Goal: Transaction & Acquisition: Purchase product/service

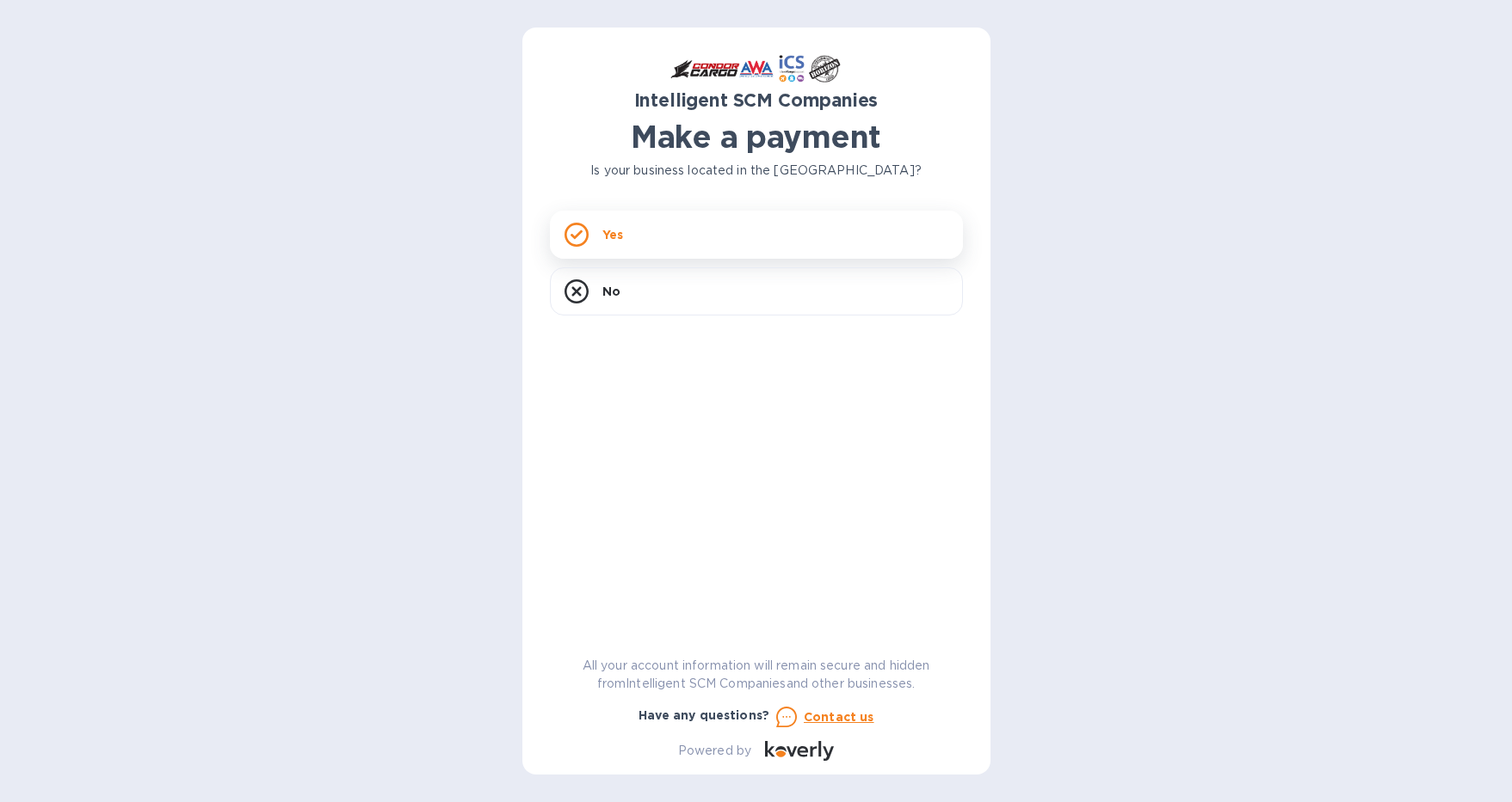
click at [674, 229] on div "Yes" at bounding box center [756, 234] width 413 height 48
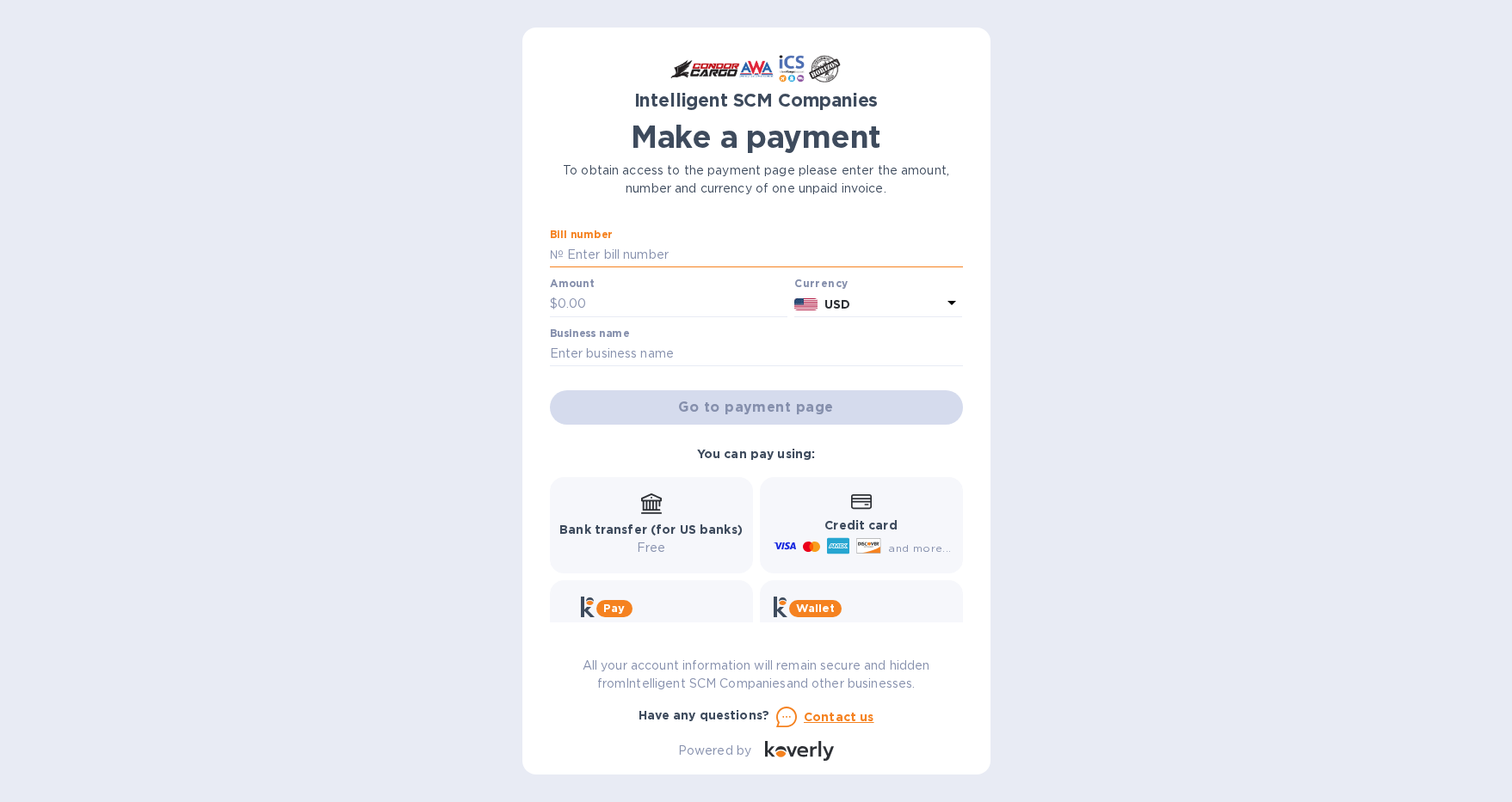
click at [629, 256] on input "text" at bounding box center [763, 255] width 399 height 26
paste input "S00494708"
click at [566, 250] on input "S00494708" at bounding box center [763, 255] width 399 height 26
type input "S00494708"
click at [597, 293] on input "text" at bounding box center [673, 304] width 231 height 26
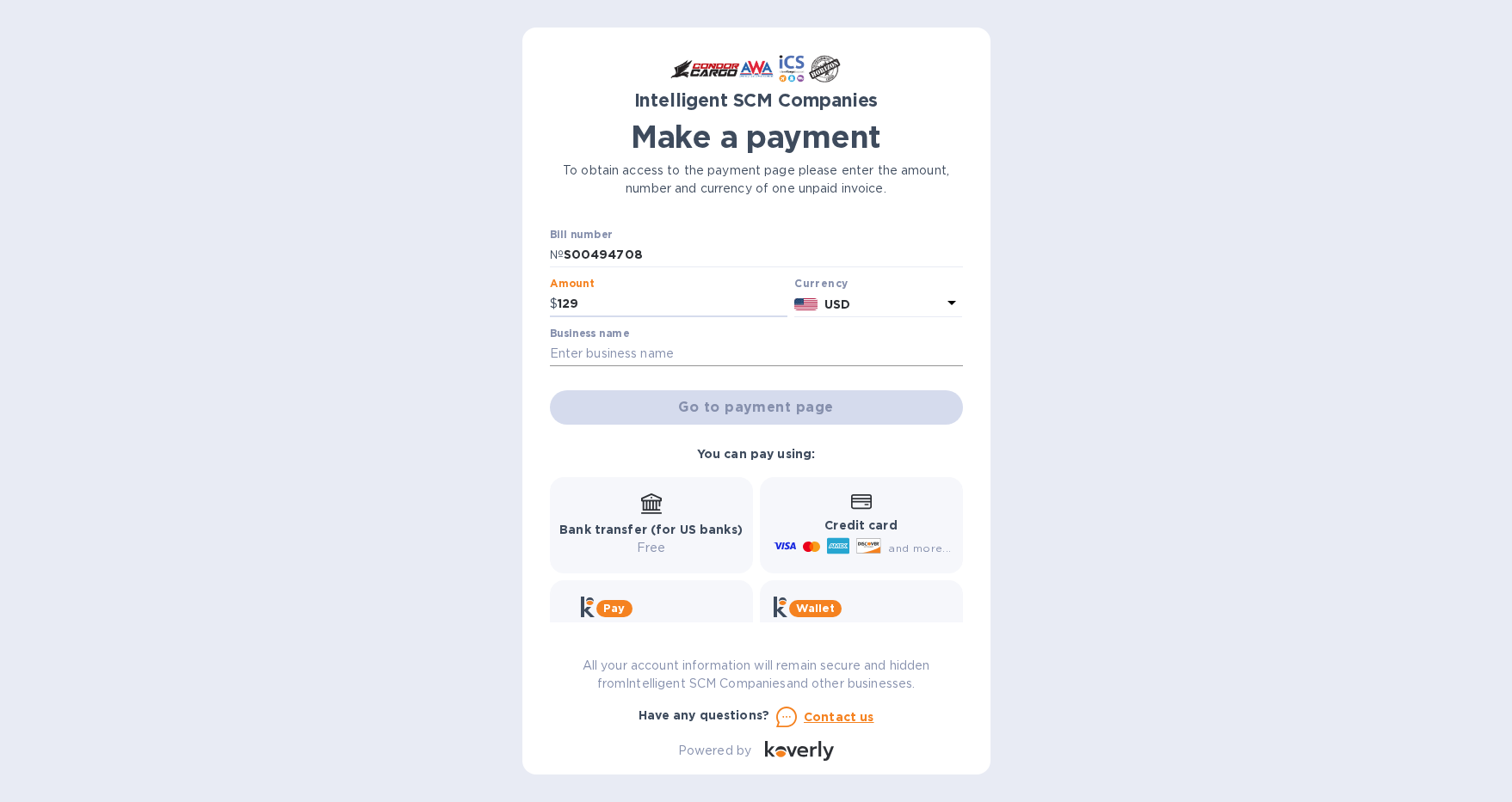
type input "129"
click at [772, 356] on input "text" at bounding box center [756, 353] width 413 height 26
type input "i"
type input "e"
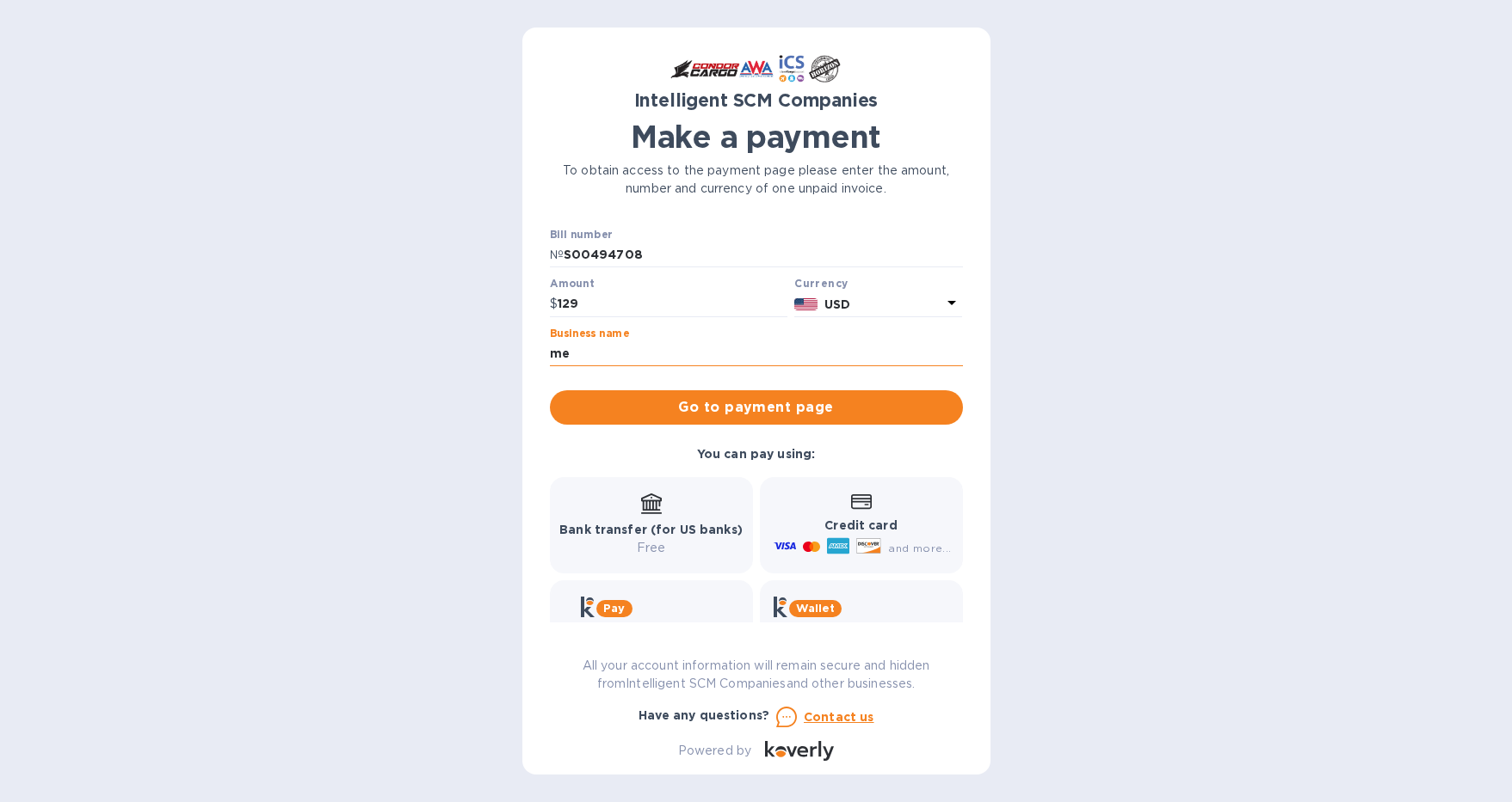
type input "m"
type input "[PERSON_NAME]"
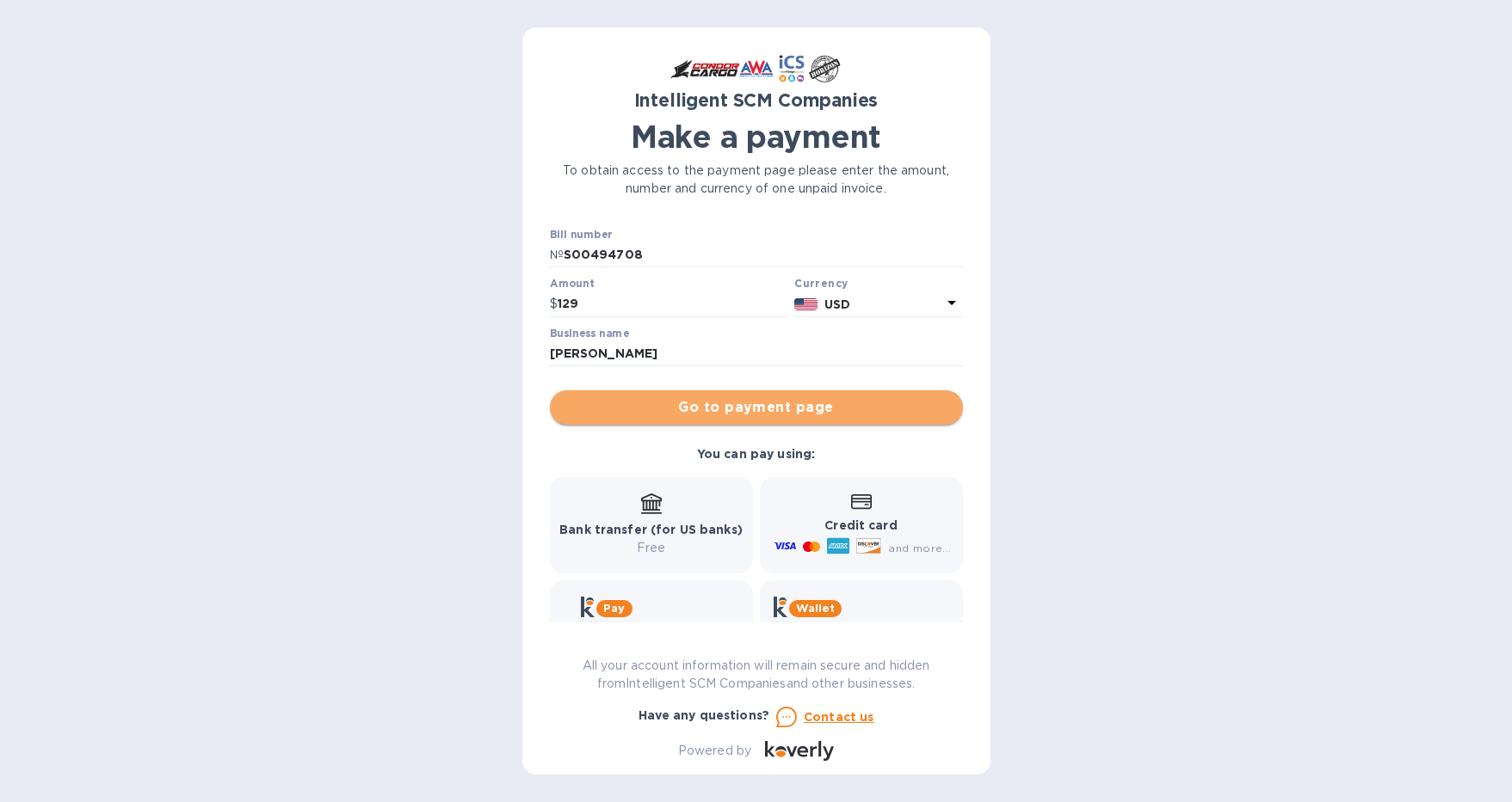
click at [784, 404] on span "Go to payment page" at bounding box center [756, 407] width 385 height 20
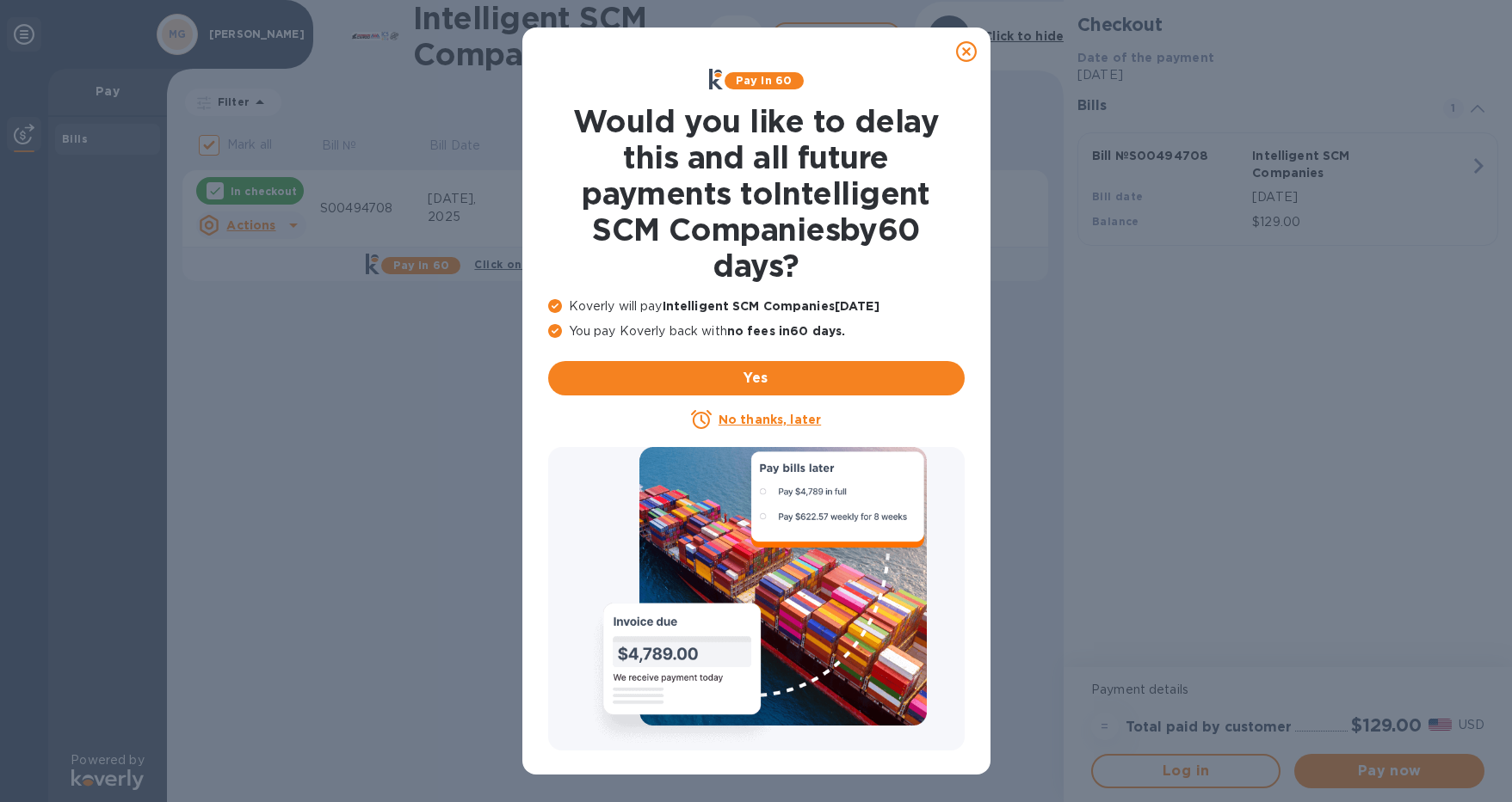
click at [782, 420] on u "No thanks, later" at bounding box center [770, 420] width 102 height 14
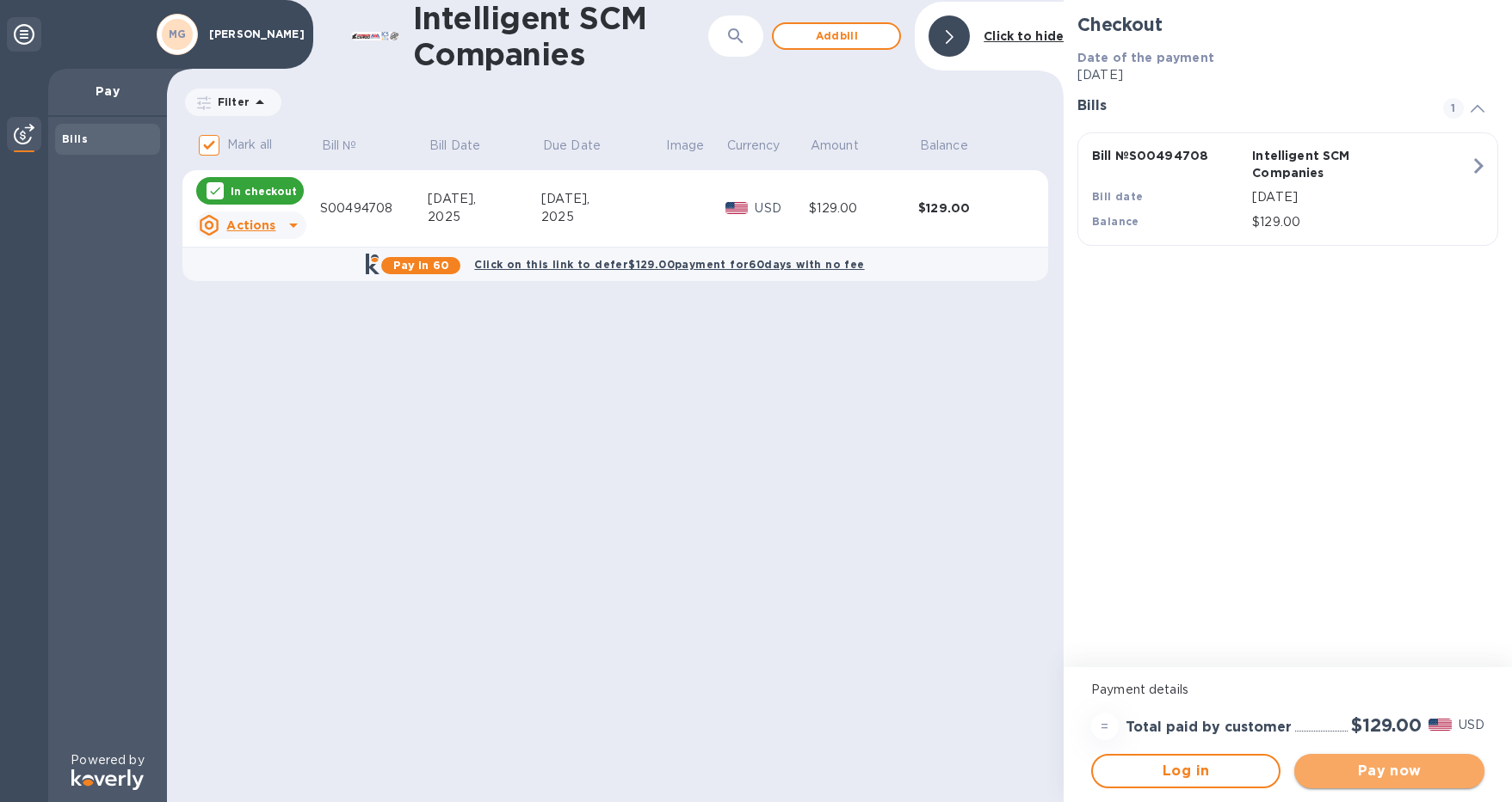
click at [1361, 767] on span "Pay now" at bounding box center [1388, 771] width 161 height 20
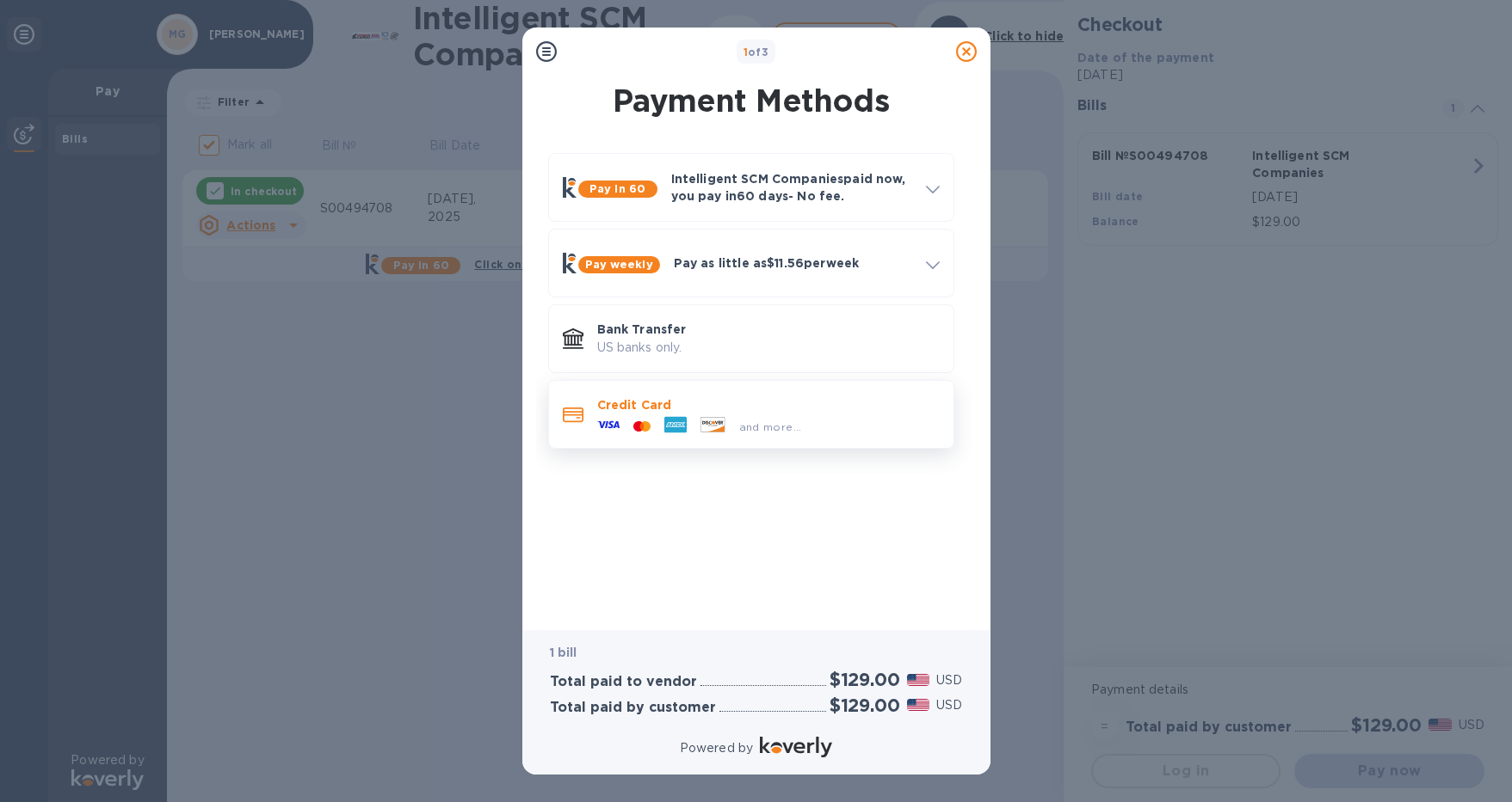
click at [896, 421] on div "and more..." at bounding box center [768, 422] width 342 height 19
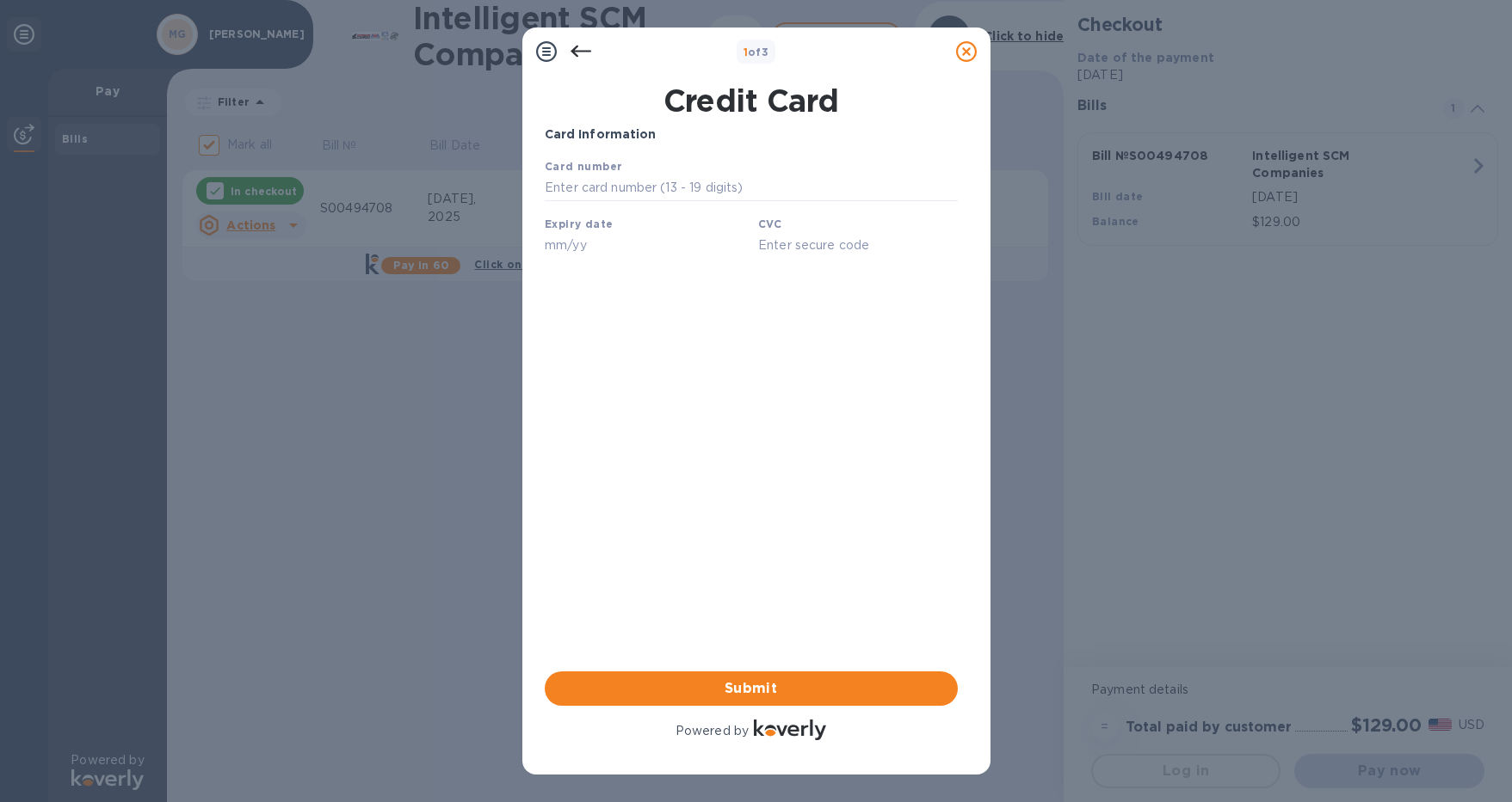
click at [579, 50] on icon at bounding box center [580, 51] width 20 height 20
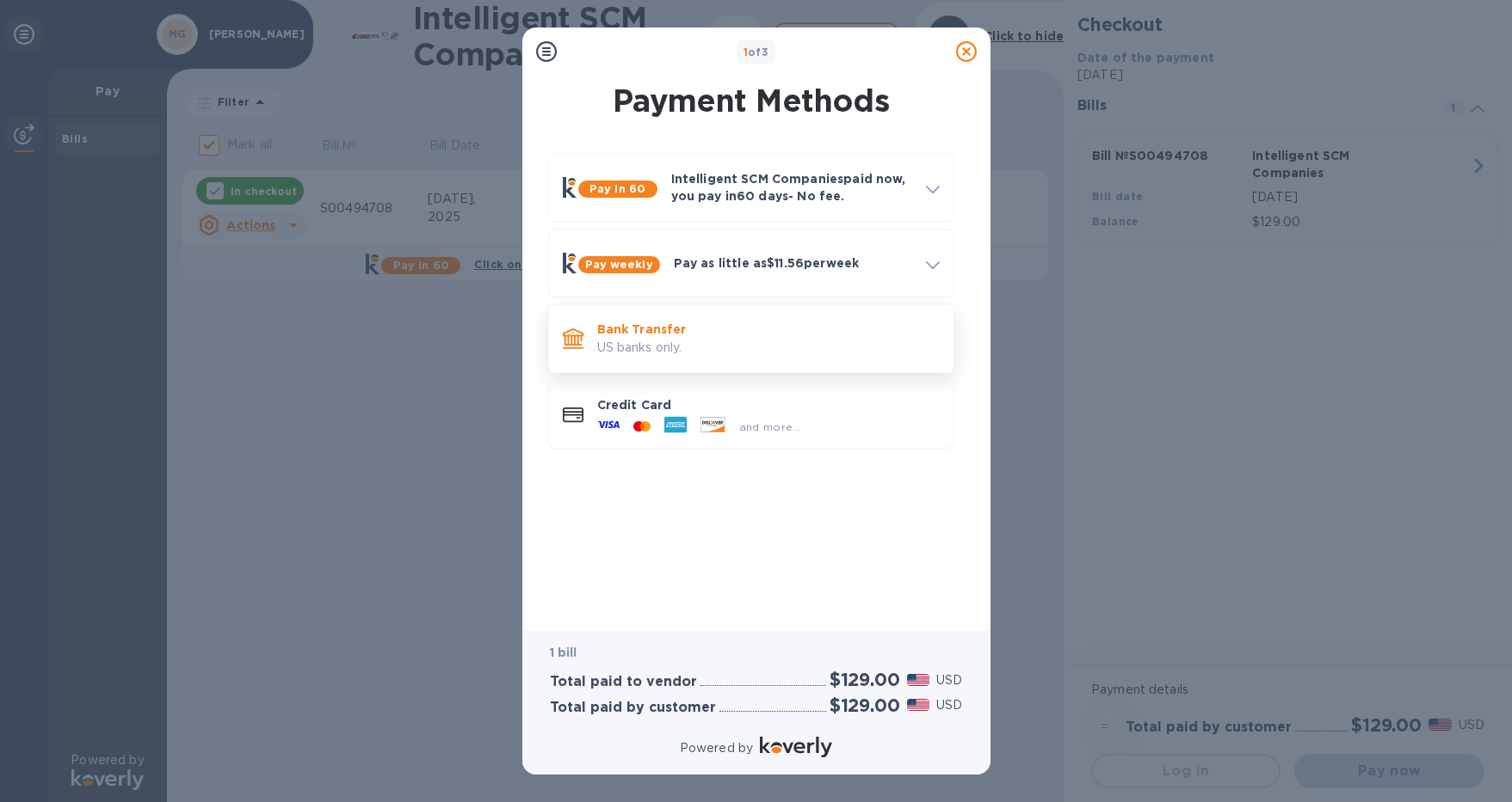
click at [730, 350] on p "US banks only." at bounding box center [768, 347] width 342 height 18
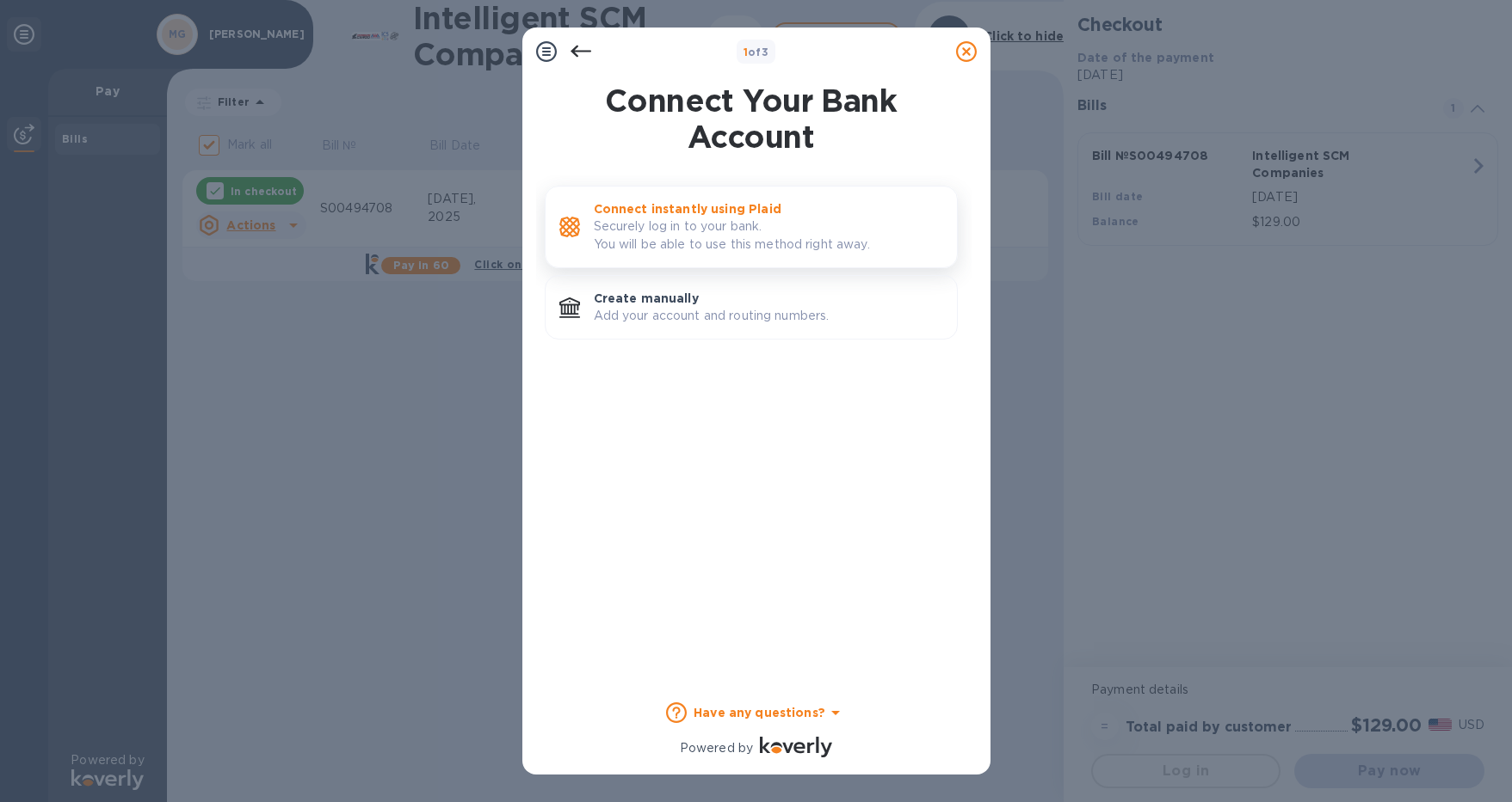
click at [645, 231] on p "Securely log in to your bank. You will be able to use this method right away." at bounding box center [768, 235] width 349 height 36
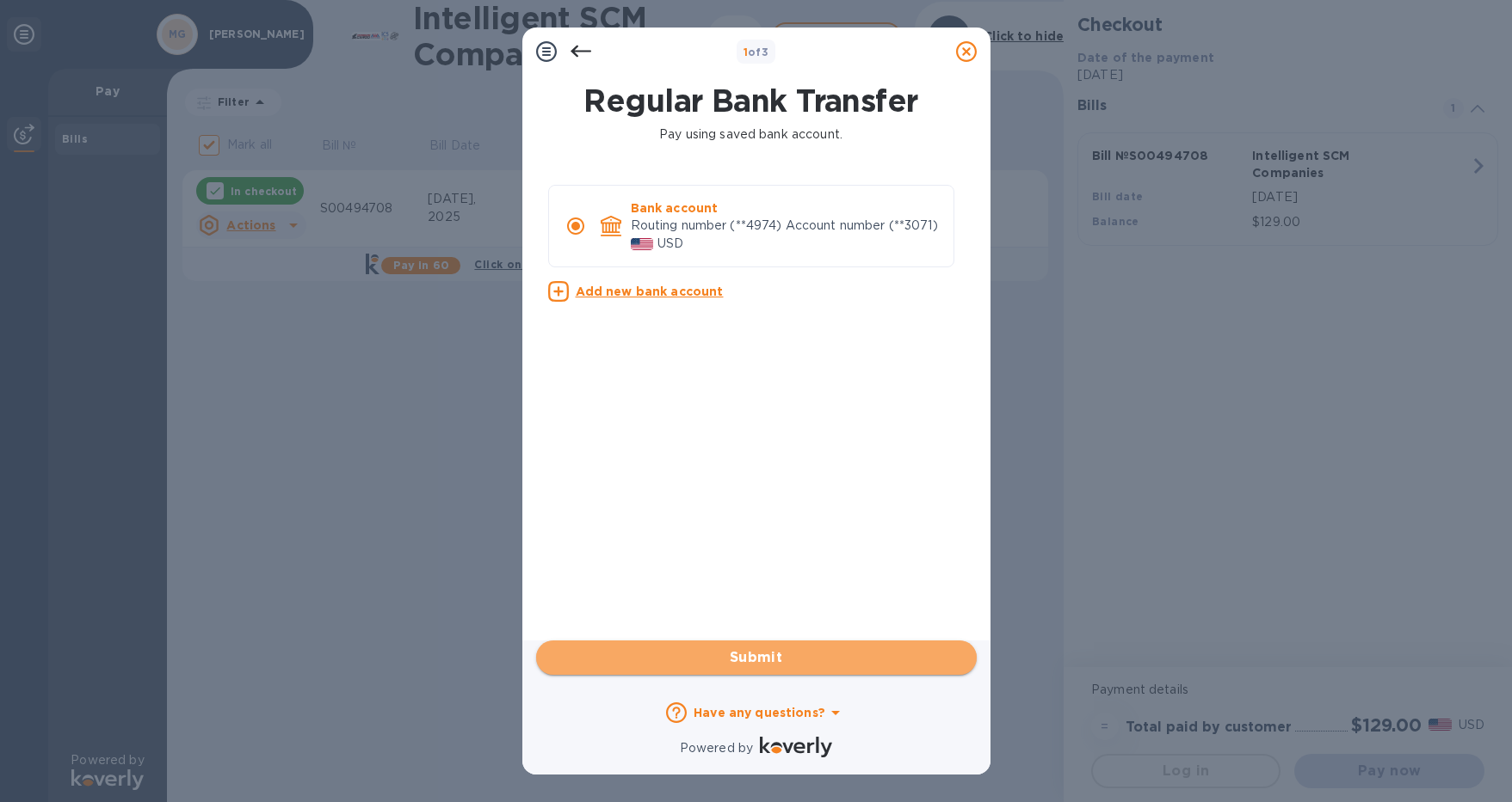
click at [734, 661] on span "Submit" at bounding box center [756, 657] width 413 height 20
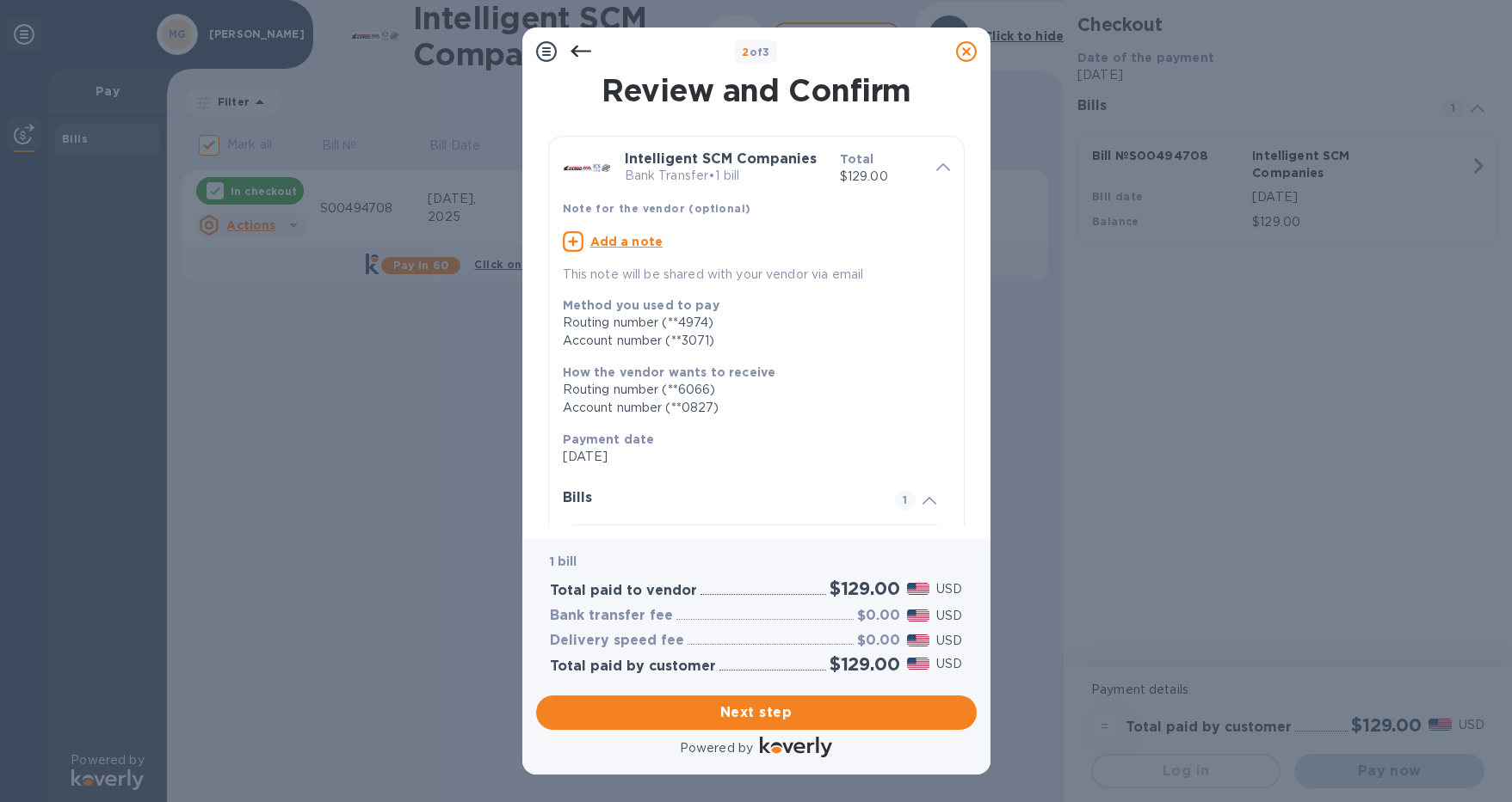
click at [574, 252] on icon at bounding box center [572, 241] width 20 height 20
click at [592, 250] on textarea at bounding box center [742, 243] width 360 height 14
paste textarea "S00494708"
type textarea "S00494708"
click at [697, 717] on span "Next step" at bounding box center [756, 712] width 413 height 20
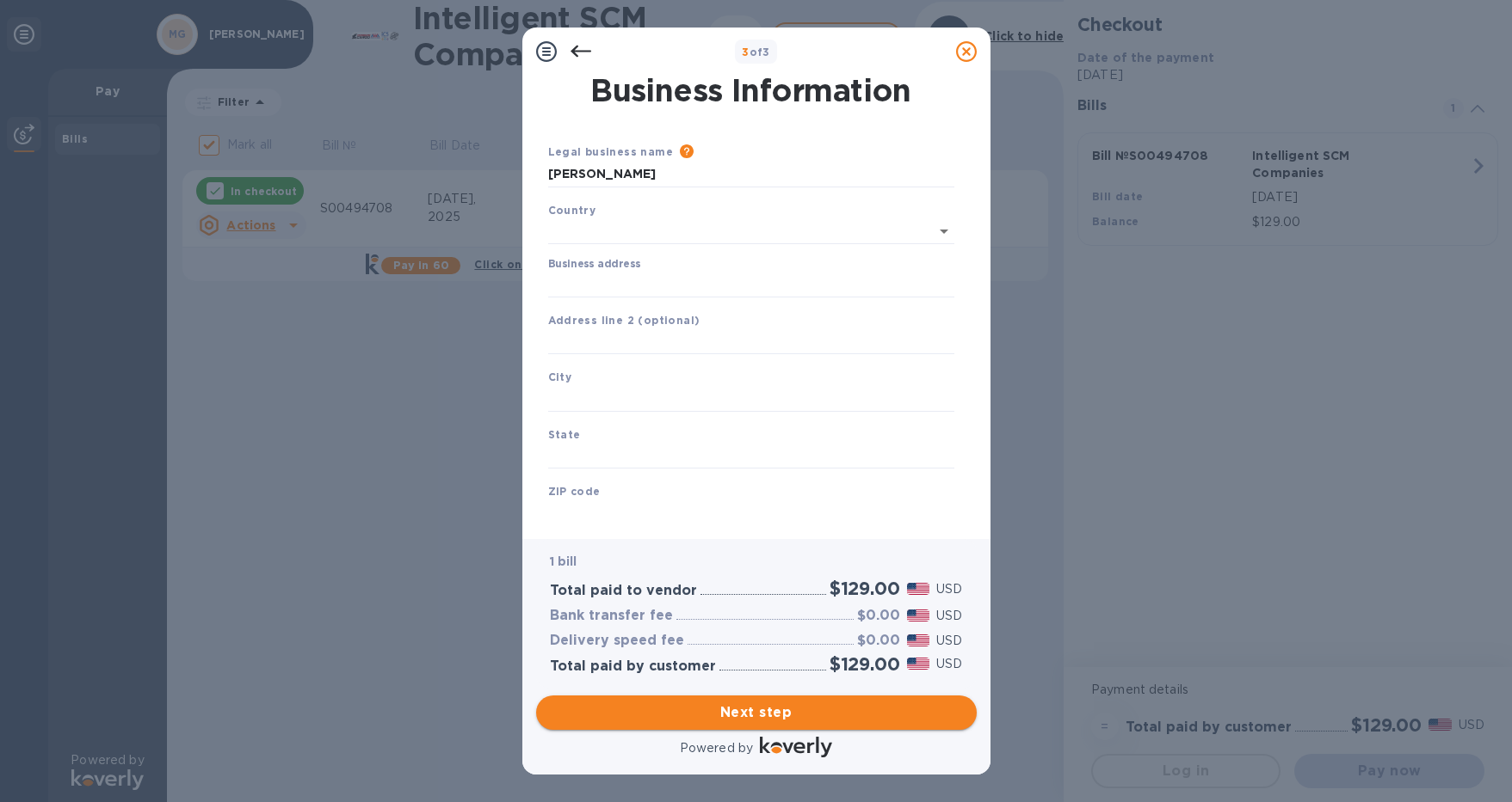
type input "[GEOGRAPHIC_DATA]"
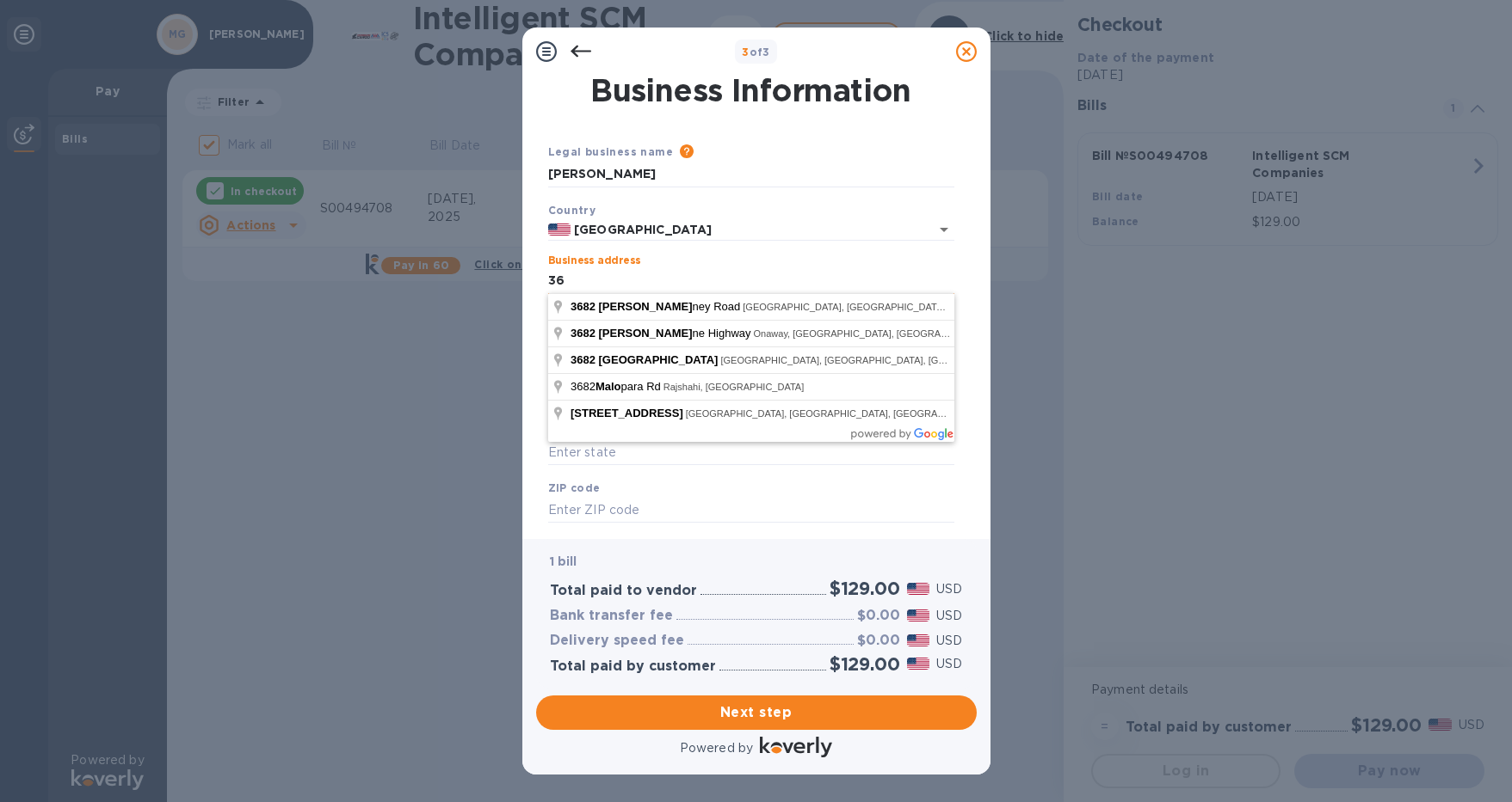
type input "3"
type input "PO BOX 3682"
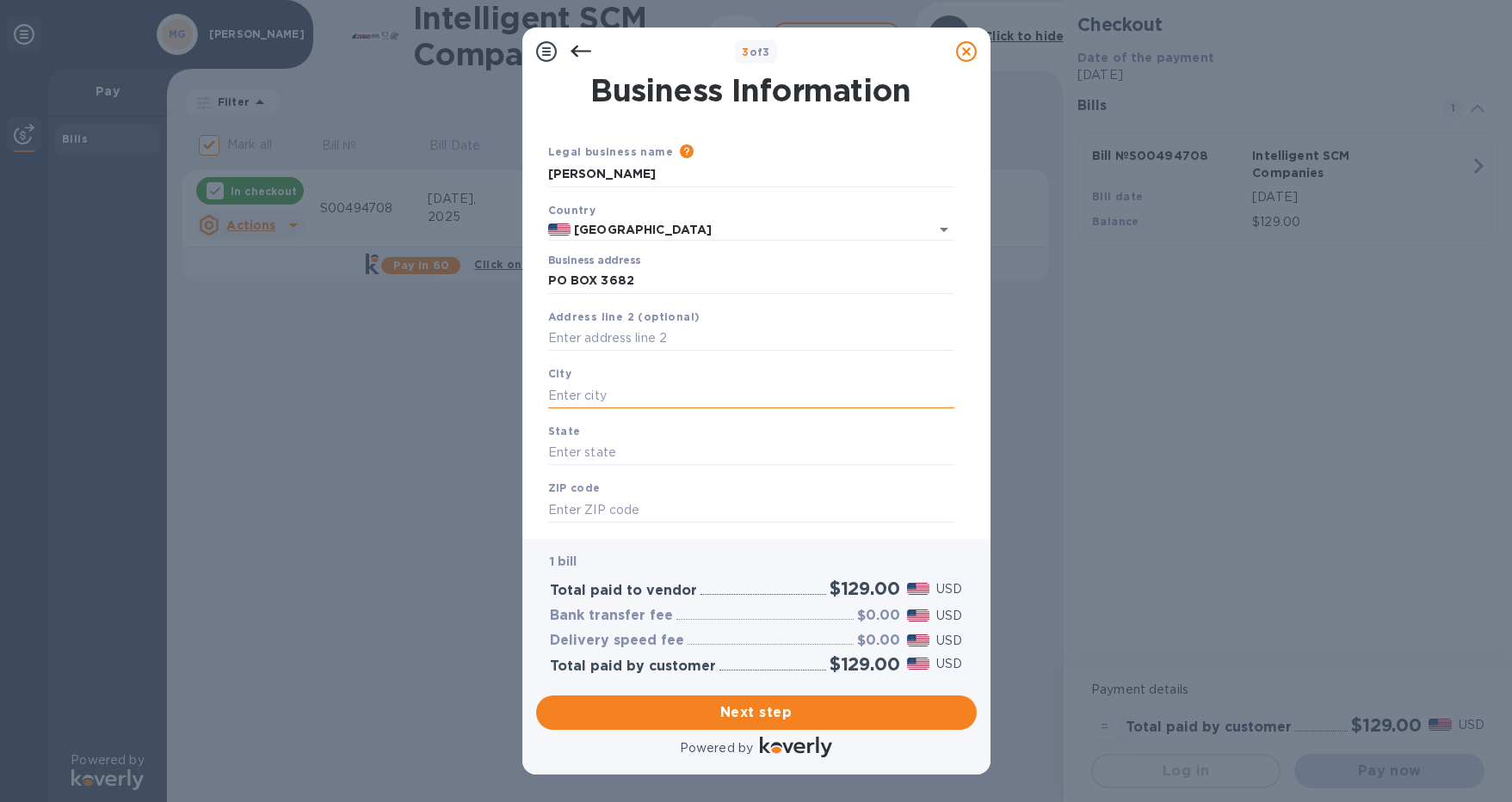
type input "p"
type input "["
type input "Pago Pago"
type input "AS"
type input "96799"
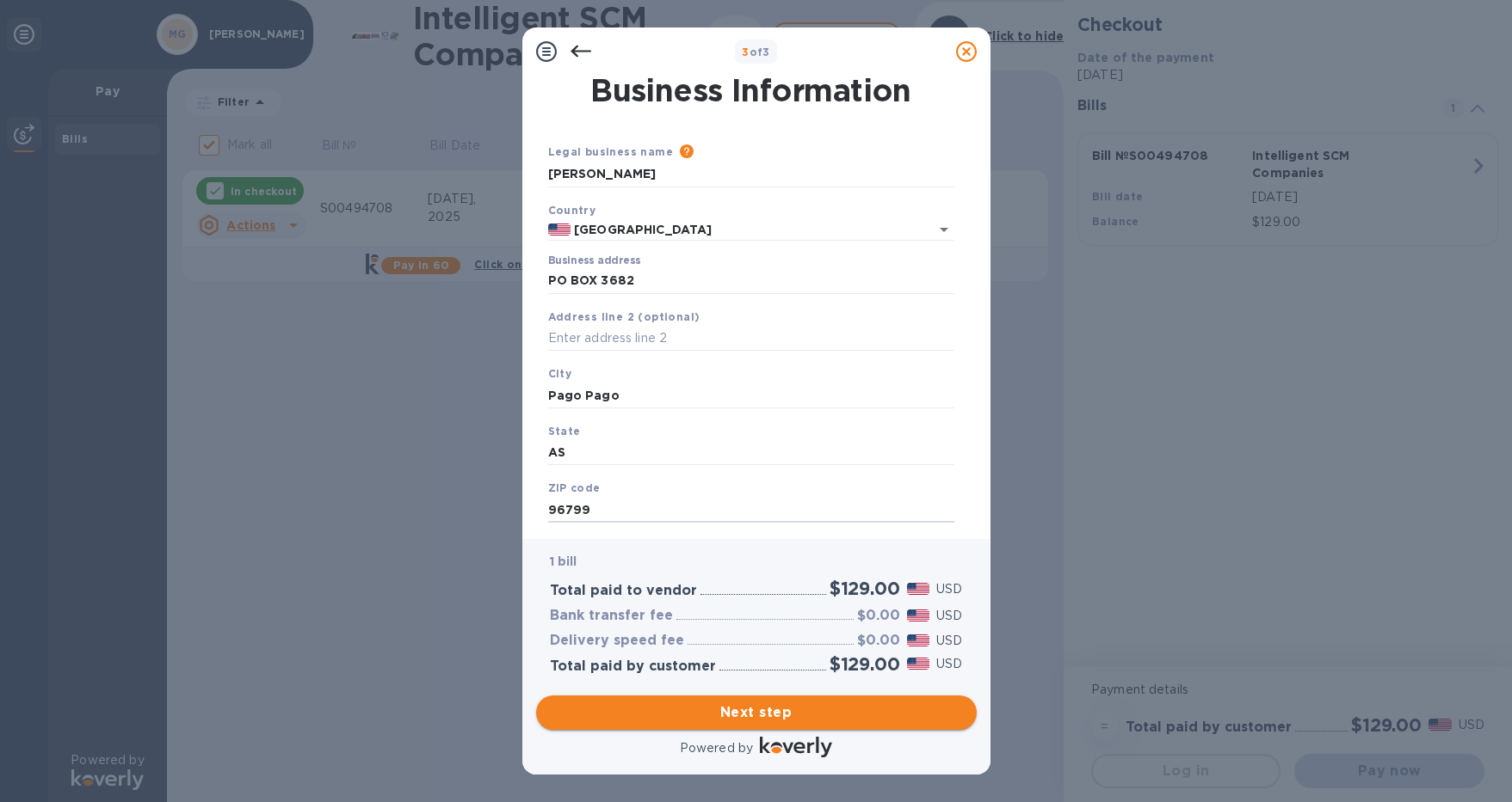
click at [784, 715] on span "Next step" at bounding box center [756, 712] width 413 height 20
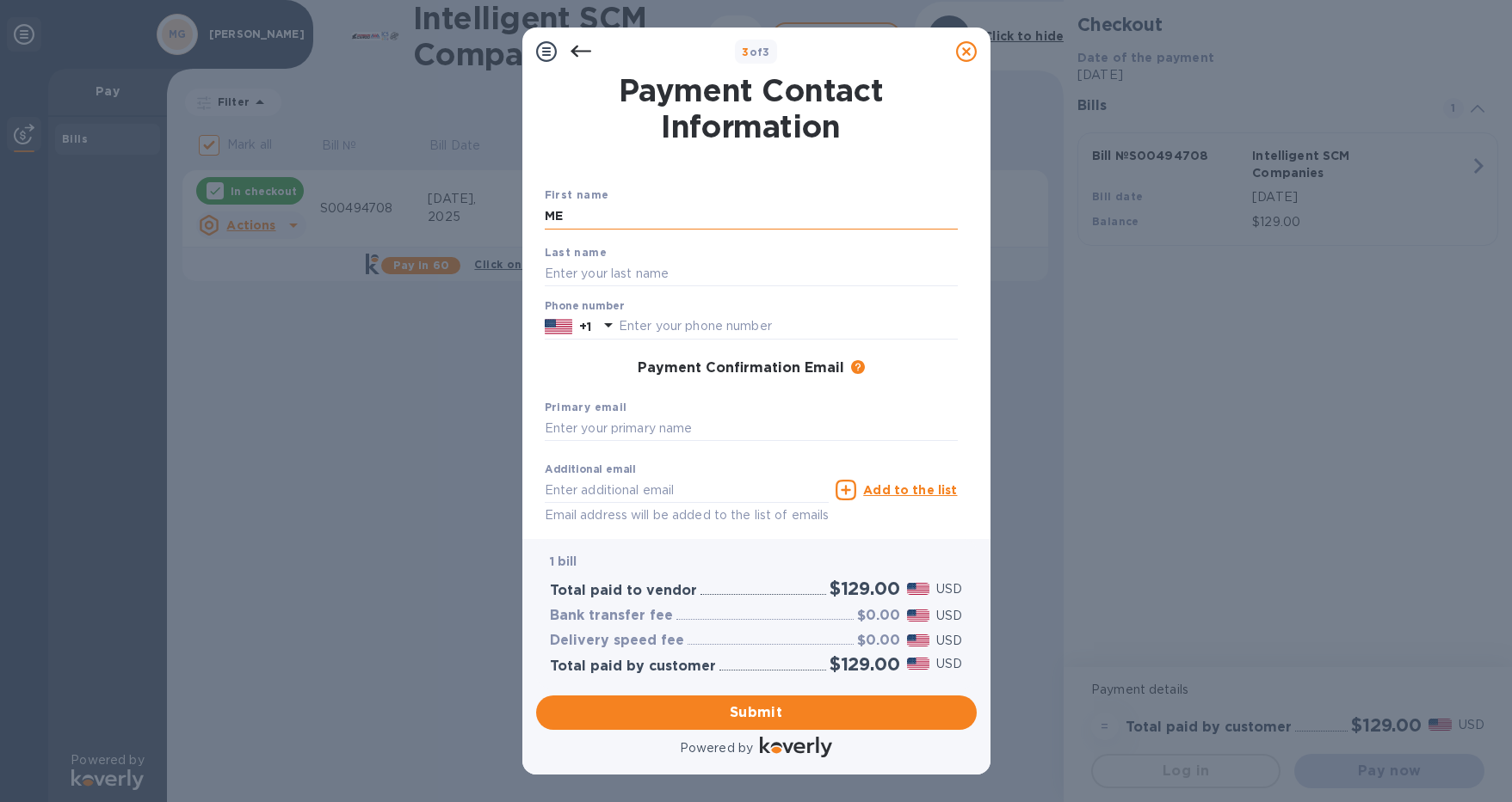
type input "M"
type input "[PERSON_NAME]"
click at [654, 174] on div "First name [PERSON_NAME] Last name [PERSON_NAME] Phone number +1 Payment Confir…" at bounding box center [751, 358] width 420 height 406
type input "6847310548"
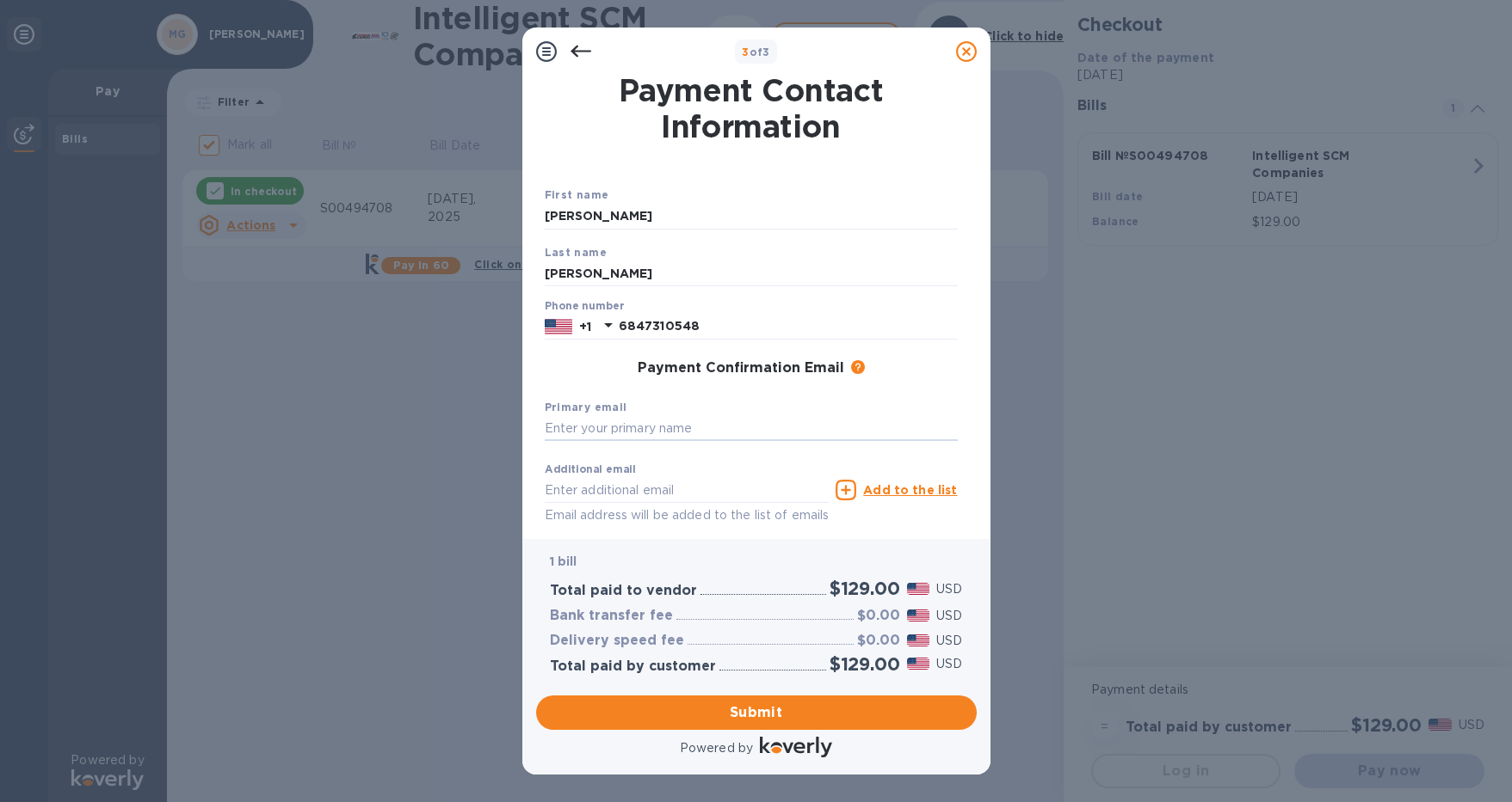
type input "[EMAIL_ADDRESS][DOMAIN_NAME]"
click at [709, 716] on span "Submit" at bounding box center [756, 712] width 413 height 20
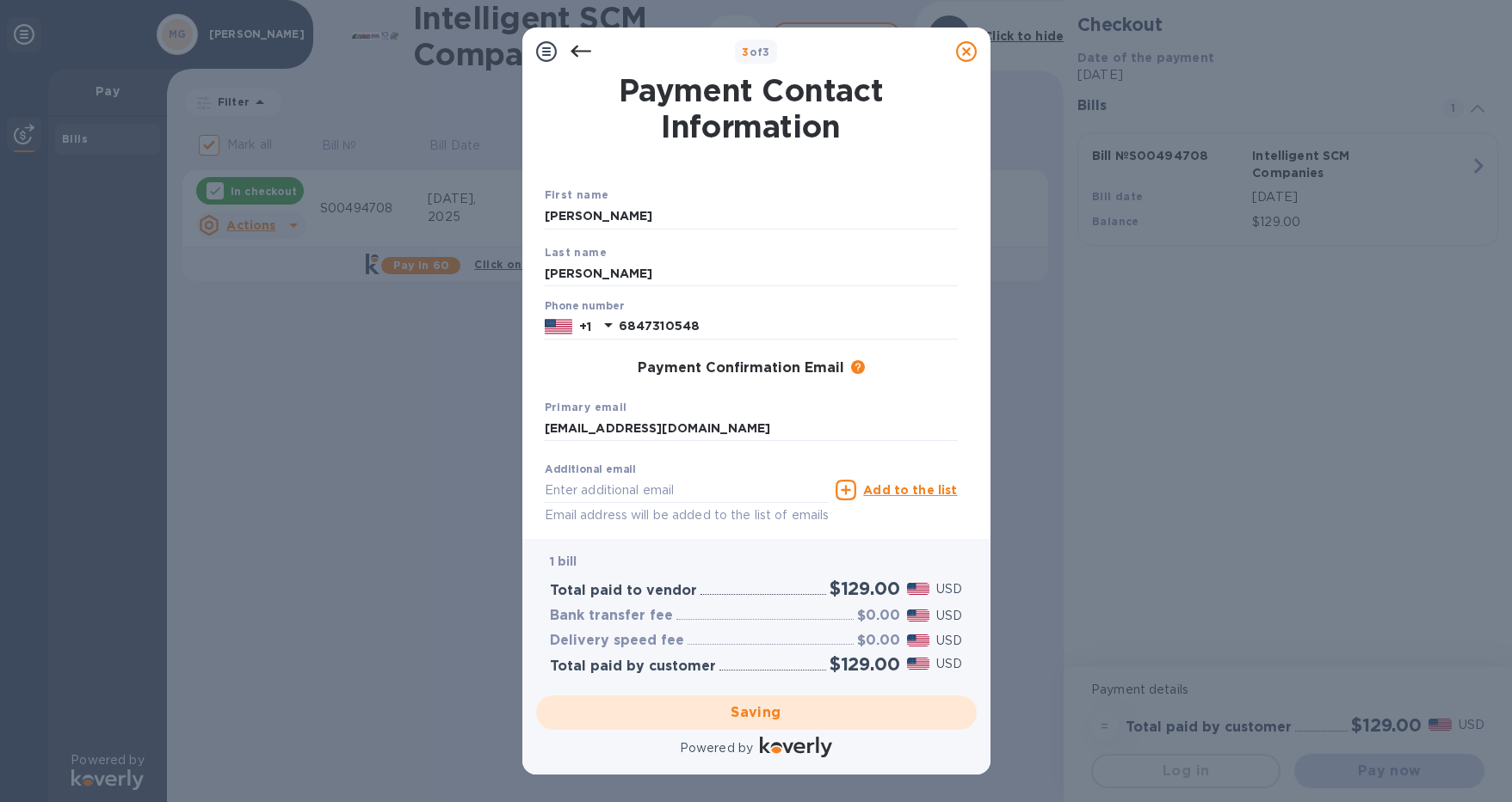
checkbox input "false"
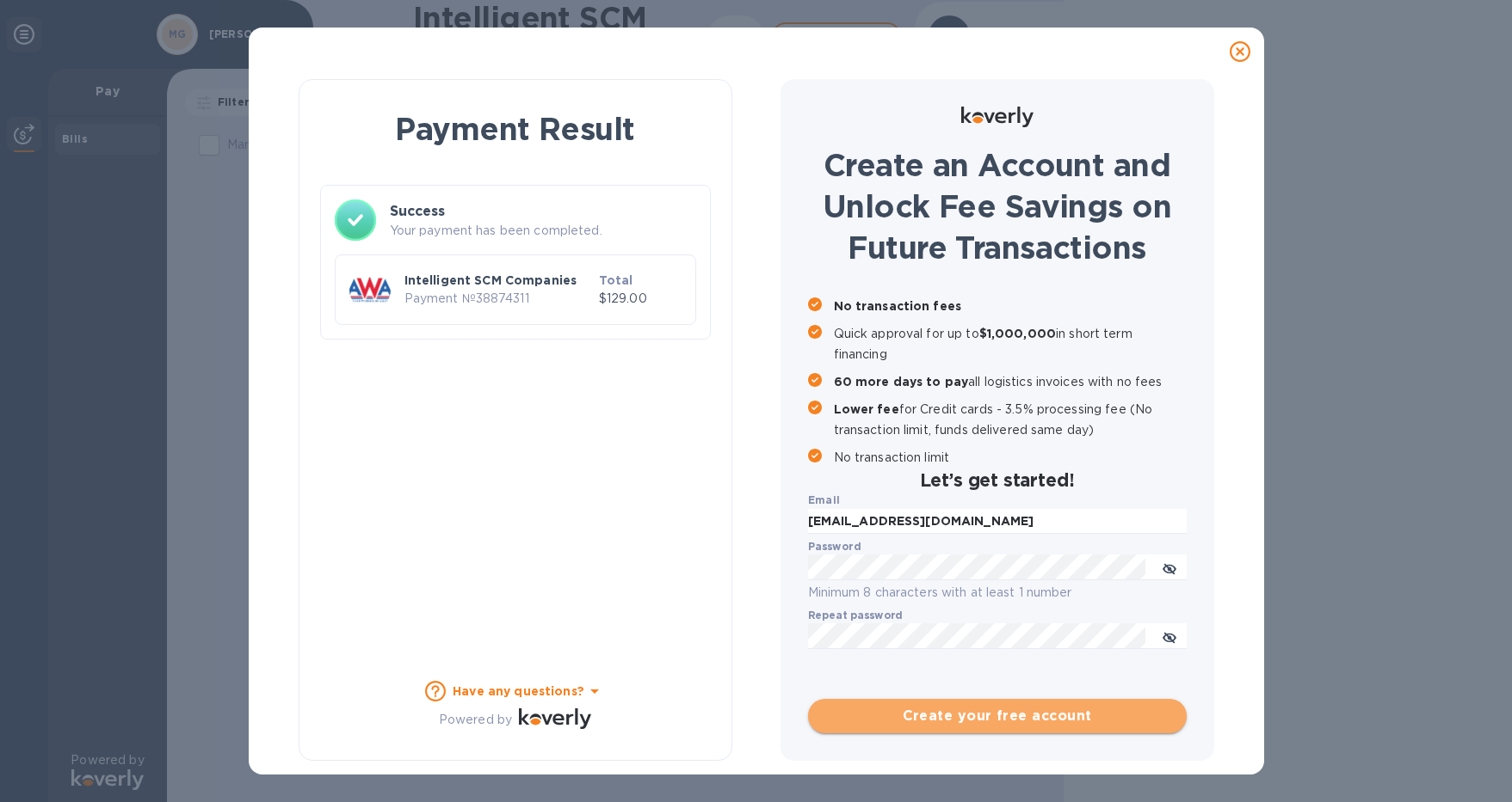
click at [942, 717] on span "Create your free account" at bounding box center [997, 716] width 351 height 20
